Goal: Check status: Check status

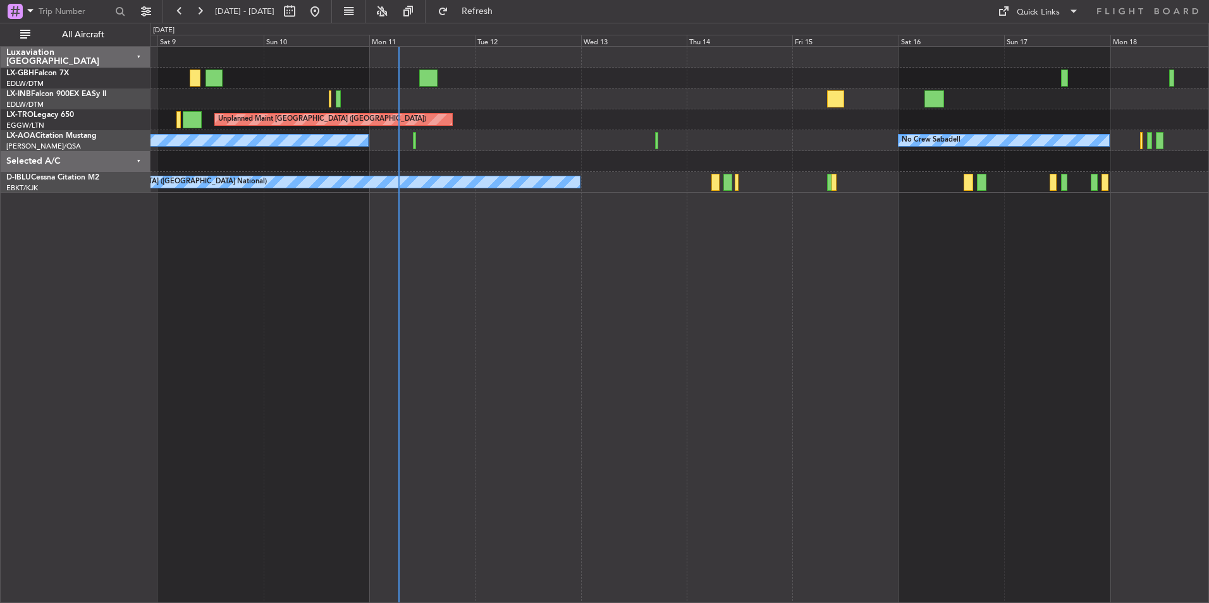
click at [643, 321] on div "Unplanned Maint Nice ([GEOGRAPHIC_DATA]) Unplanned Maint [GEOGRAPHIC_DATA] ([GE…" at bounding box center [680, 324] width 1059 height 557
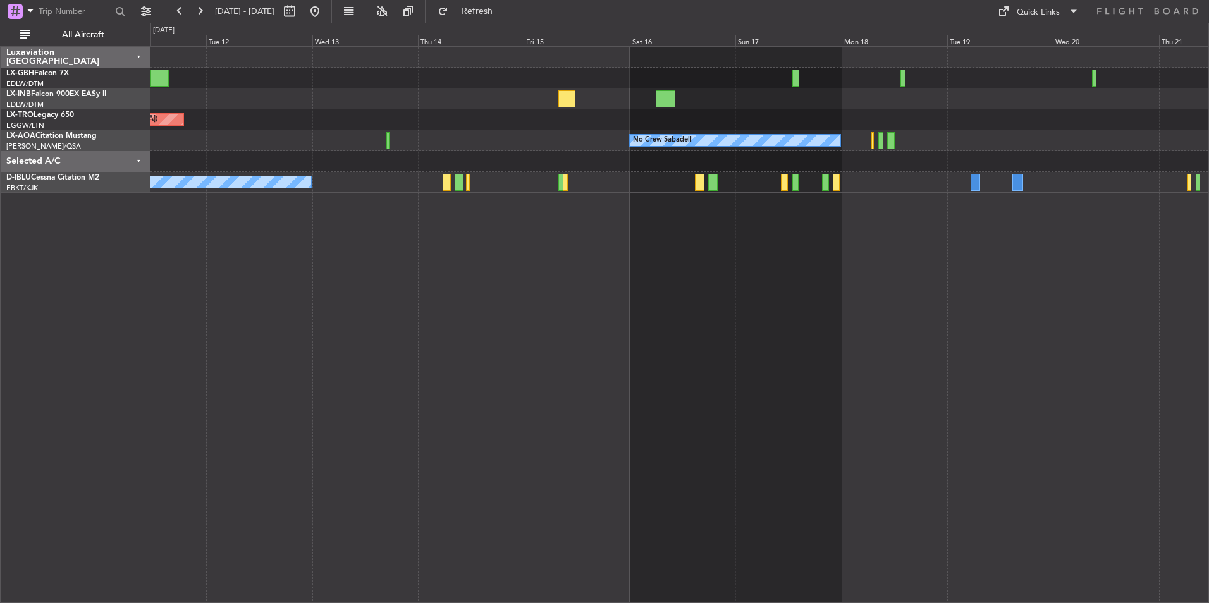
click at [822, 426] on div "Unplanned Maint [GEOGRAPHIC_DATA] ([GEOGRAPHIC_DATA]) No Crew Sabadell No Crew …" at bounding box center [680, 324] width 1059 height 557
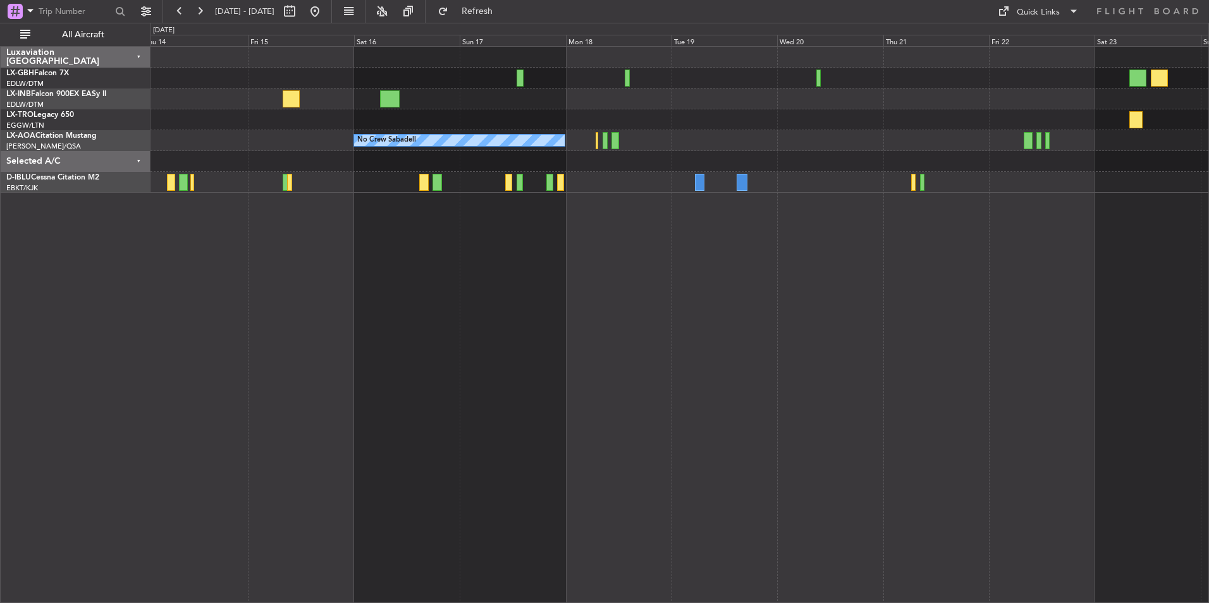
click at [714, 392] on div "Unplanned Maint [GEOGRAPHIC_DATA] ([GEOGRAPHIC_DATA]) No Crew Sabadell No Crew …" at bounding box center [680, 324] width 1059 height 557
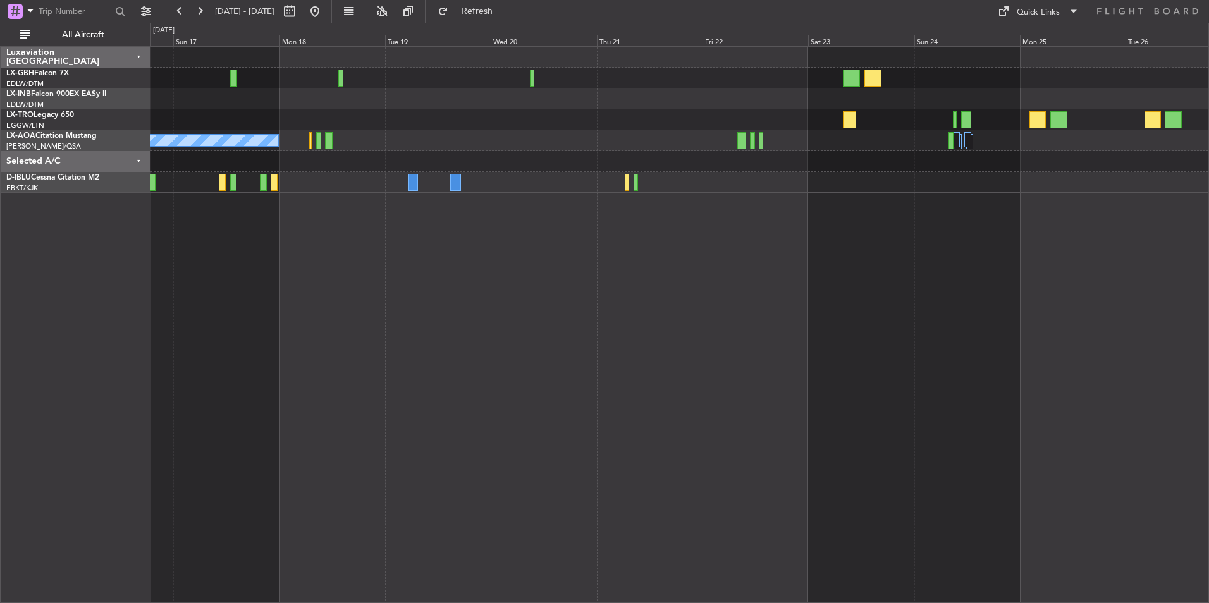
click at [655, 421] on div "No Crew Sabadell" at bounding box center [680, 324] width 1059 height 557
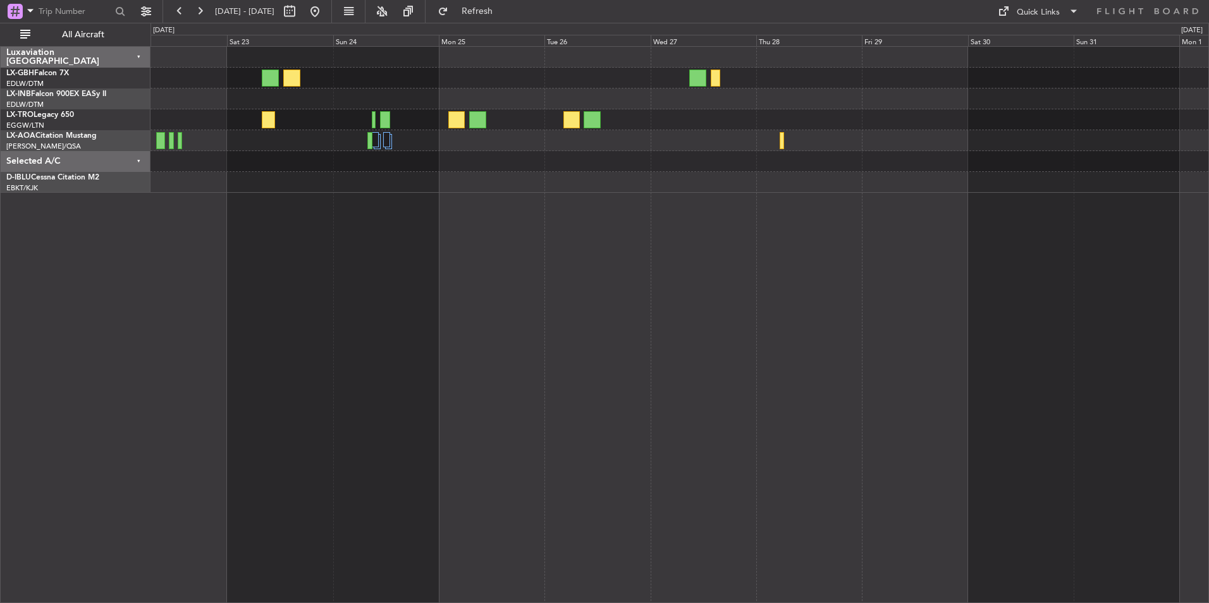
click at [515, 358] on div at bounding box center [680, 324] width 1059 height 557
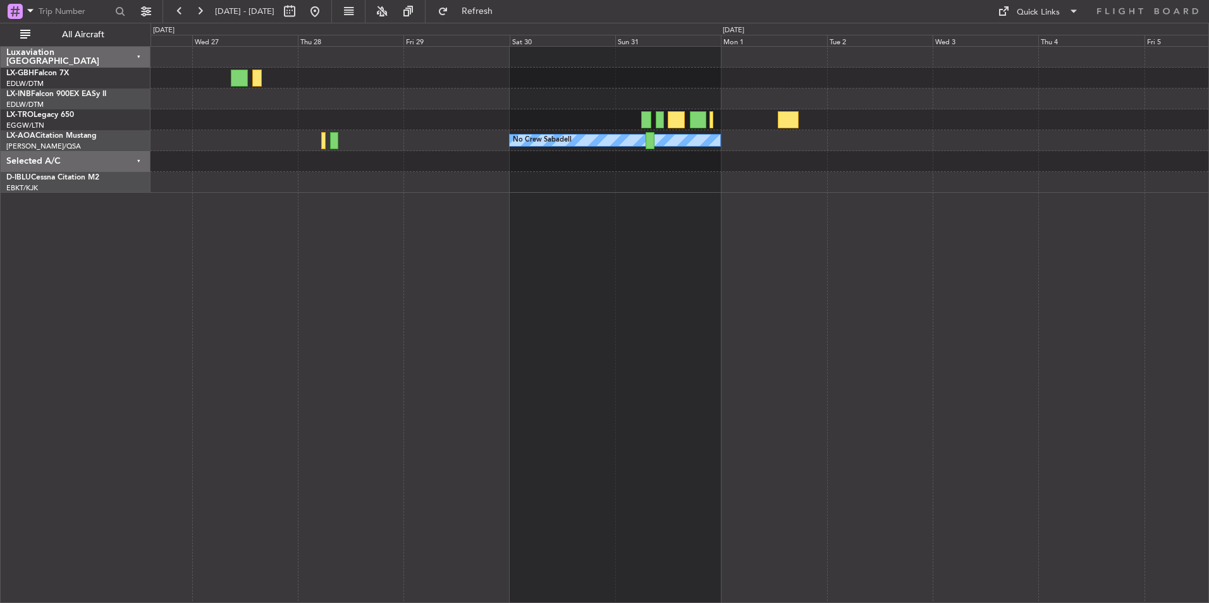
click at [449, 363] on div "No Crew Sabadell No Crew" at bounding box center [680, 324] width 1059 height 557
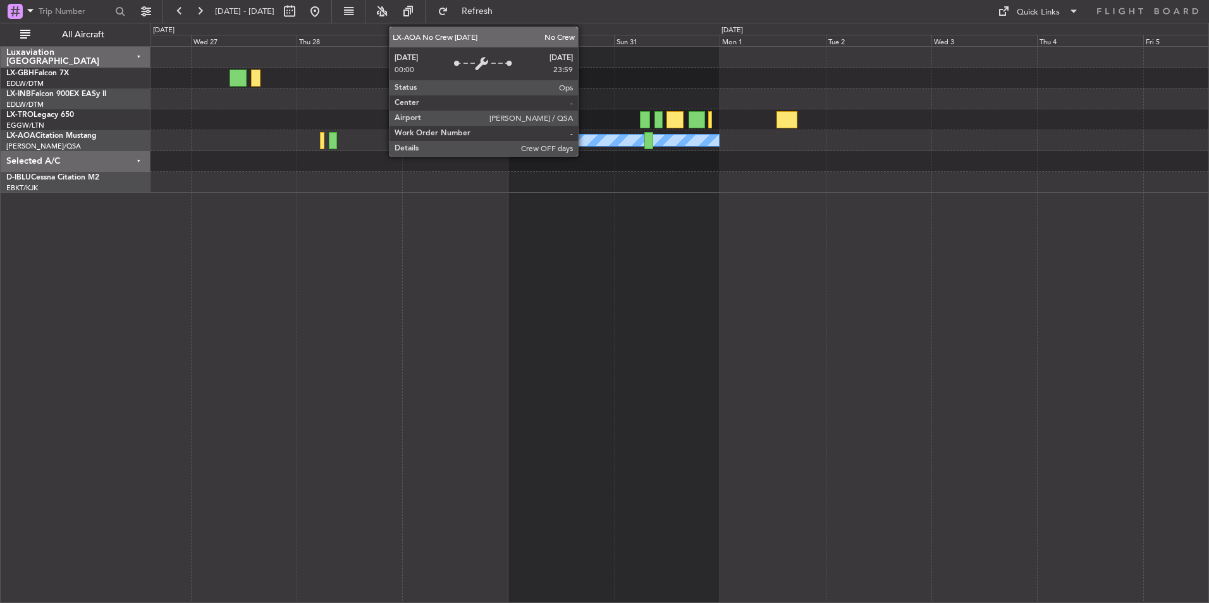
click at [584, 139] on div "No Crew Sabadell" at bounding box center [614, 140] width 211 height 11
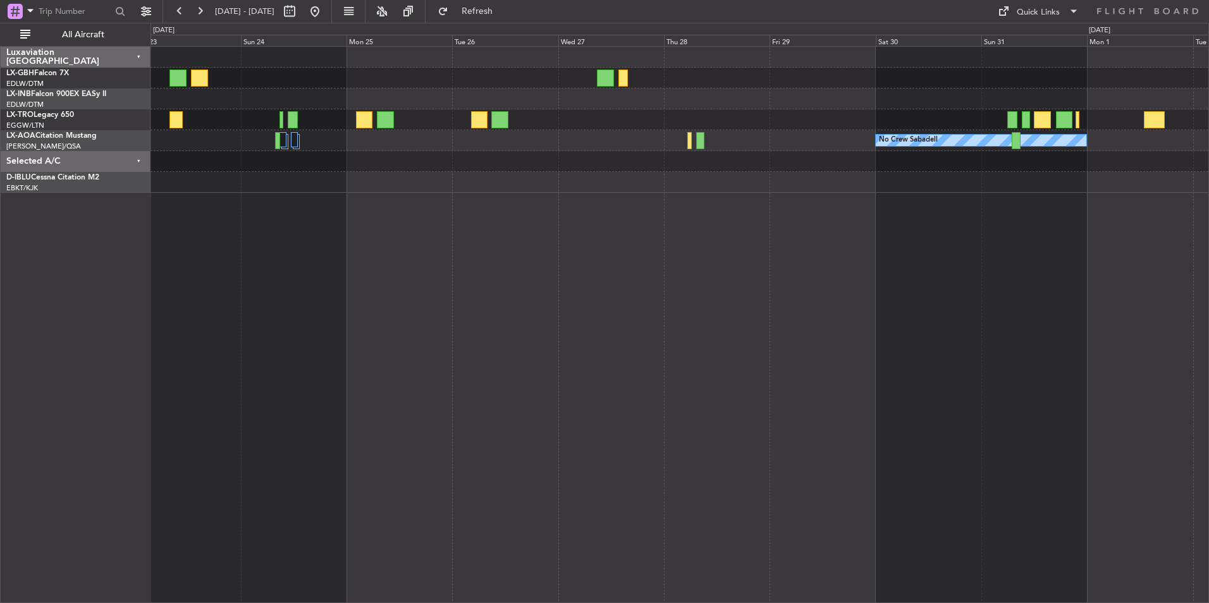
click at [894, 366] on div "No Crew Sabadell" at bounding box center [680, 324] width 1059 height 557
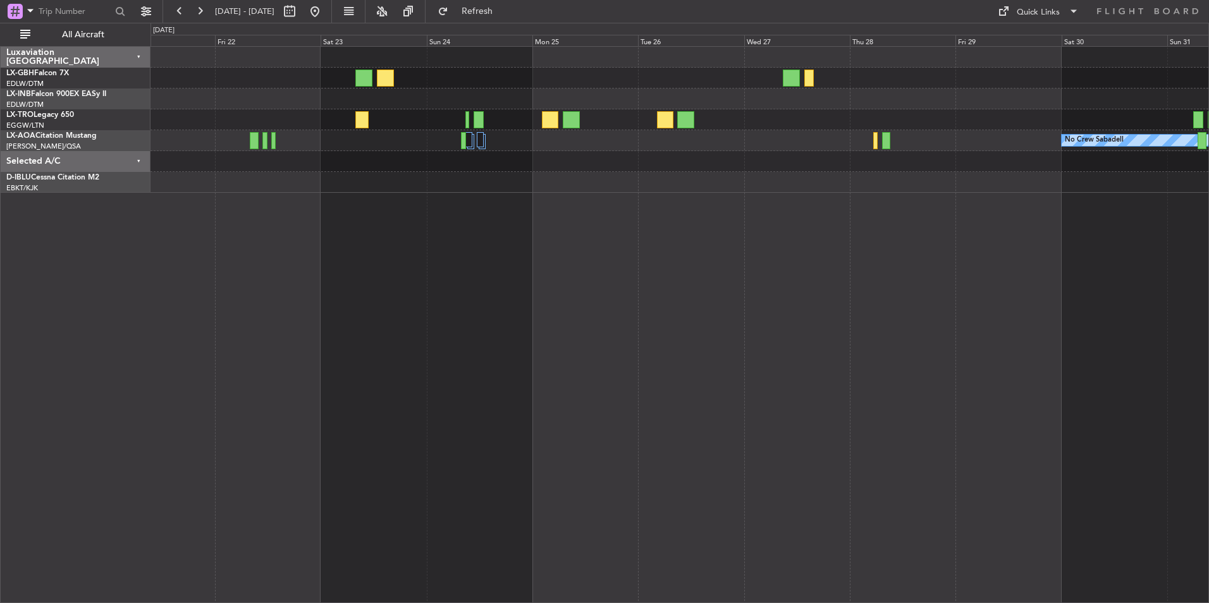
click at [574, 325] on div "No Crew Sabadell" at bounding box center [680, 324] width 1059 height 557
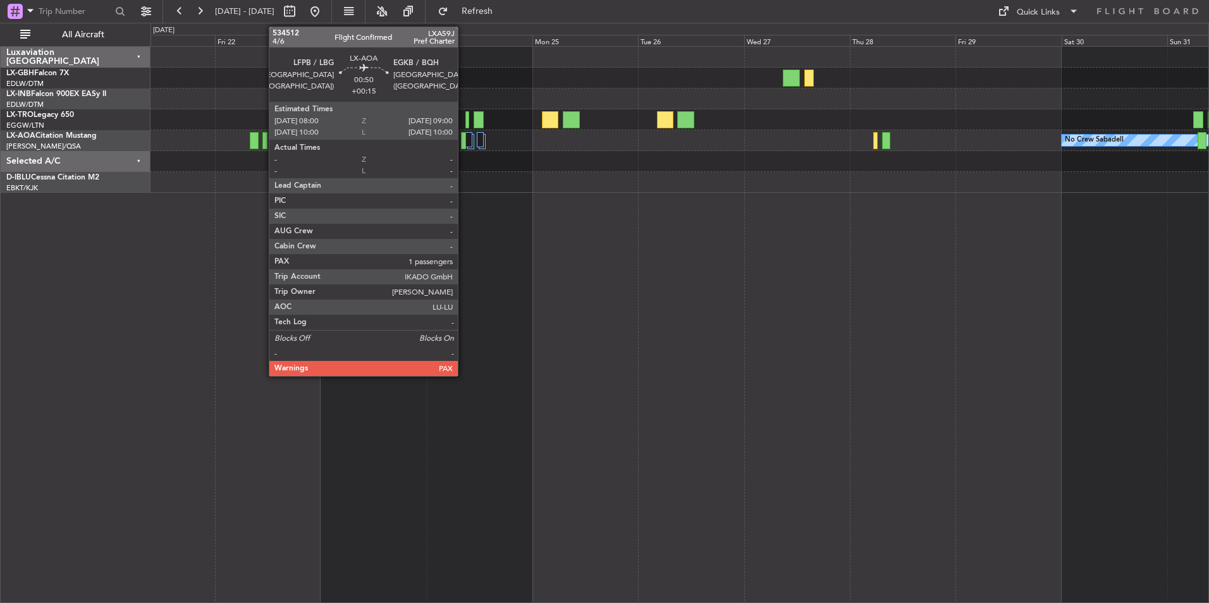
click at [464, 142] on div at bounding box center [463, 140] width 4 height 17
